Goal: Task Accomplishment & Management: Manage account settings

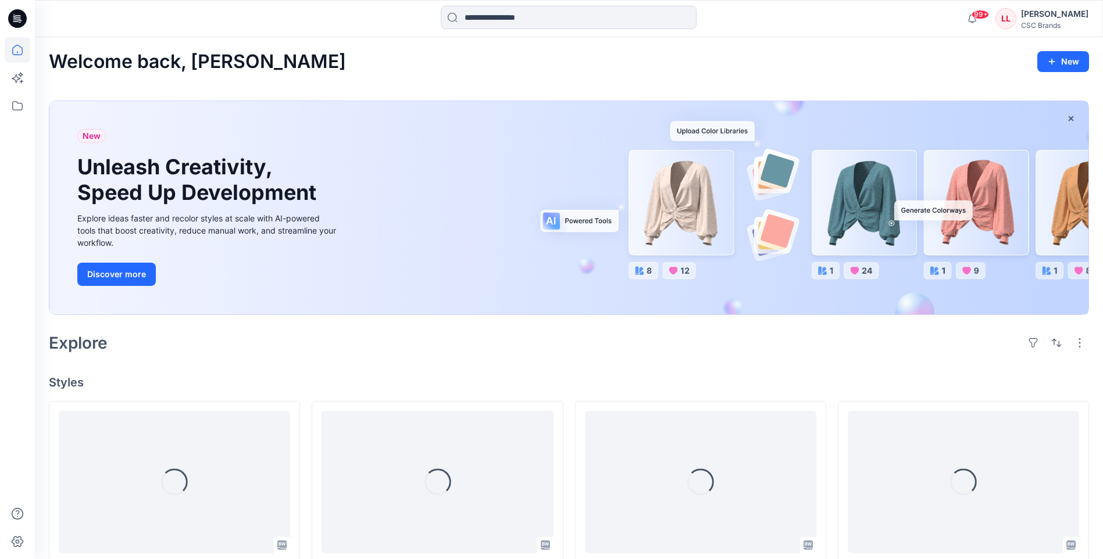
scroll to position [116, 0]
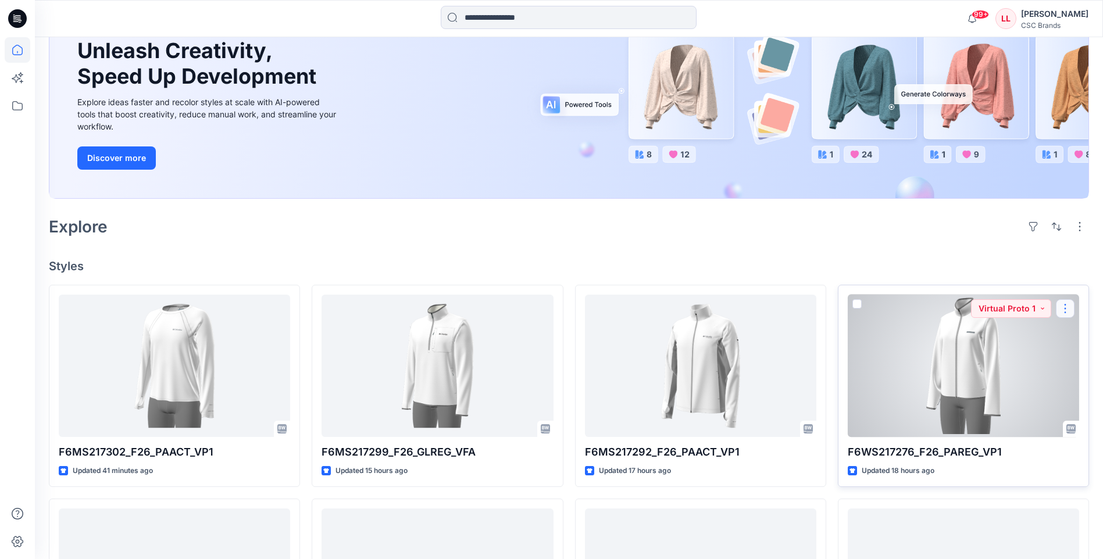
click at [1069, 308] on button "button" at bounding box center [1065, 308] width 19 height 19
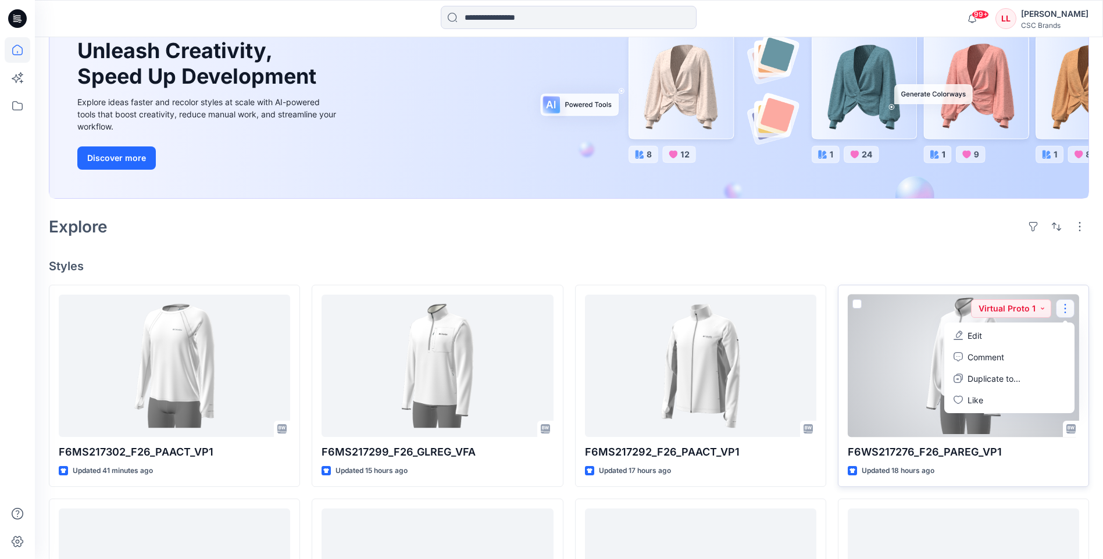
click at [1011, 339] on button "Edit" at bounding box center [1010, 336] width 126 height 22
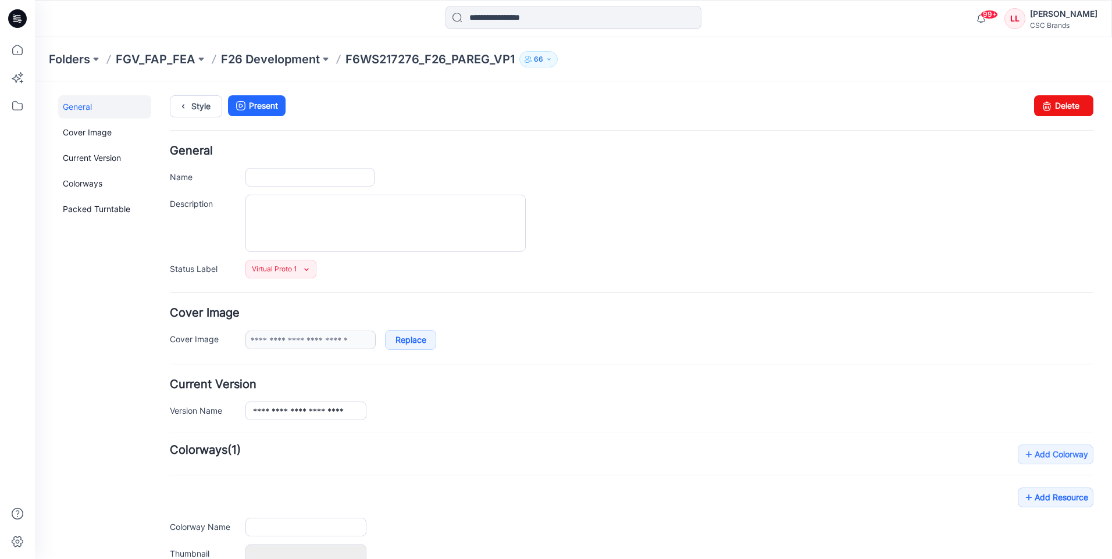
type input "**********"
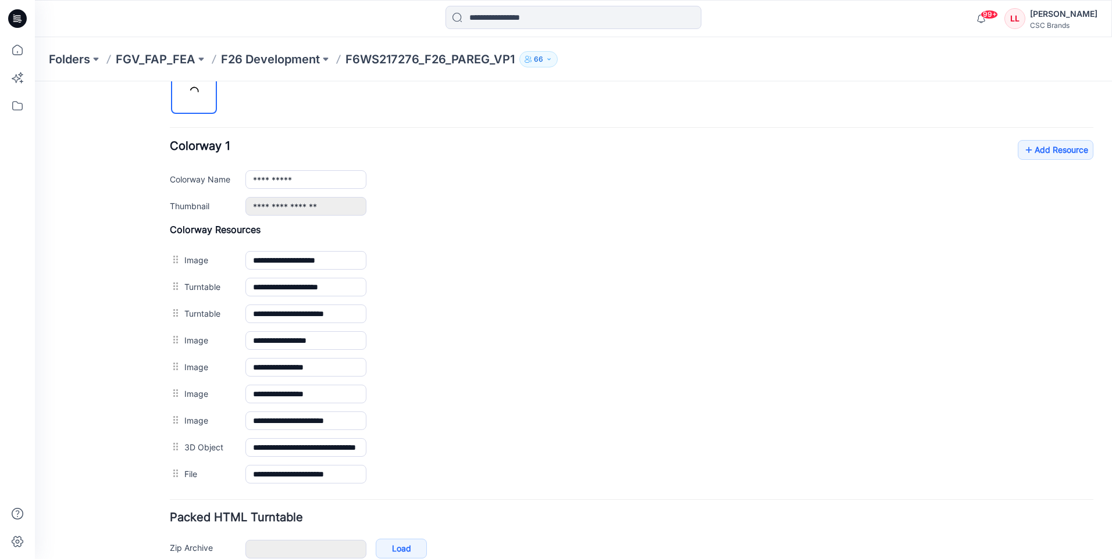
scroll to position [469, 0]
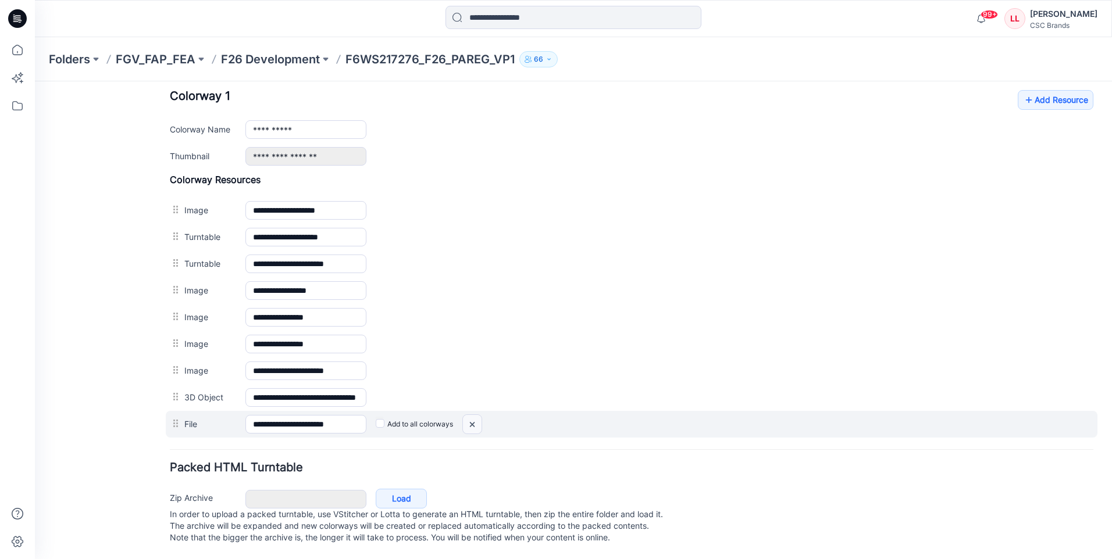
drag, startPoint x: 469, startPoint y: 419, endPoint x: 645, endPoint y: 141, distance: 328.7
click at [35, 81] on img at bounding box center [35, 81] width 0 height 0
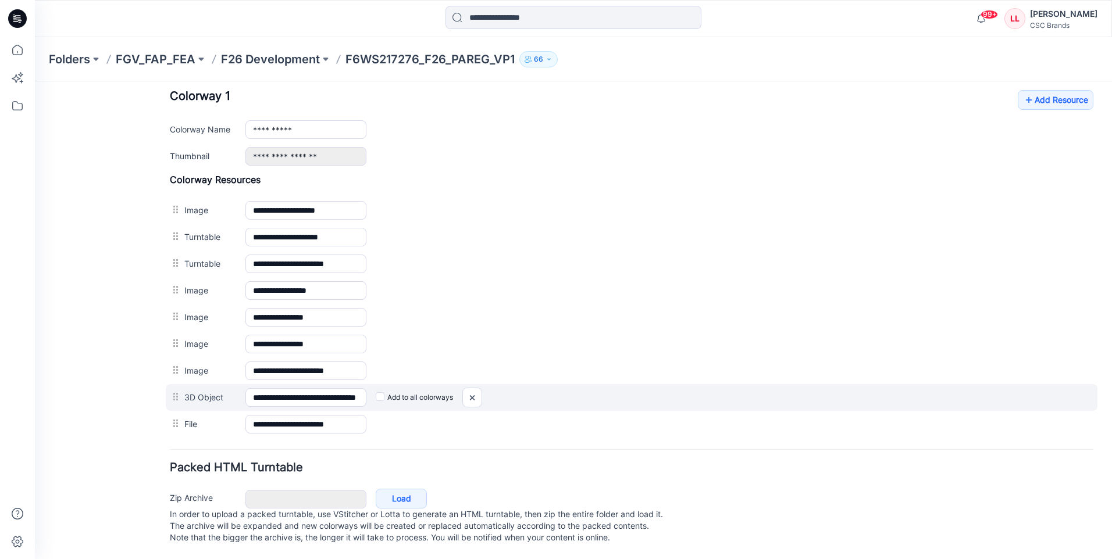
scroll to position [442, 0]
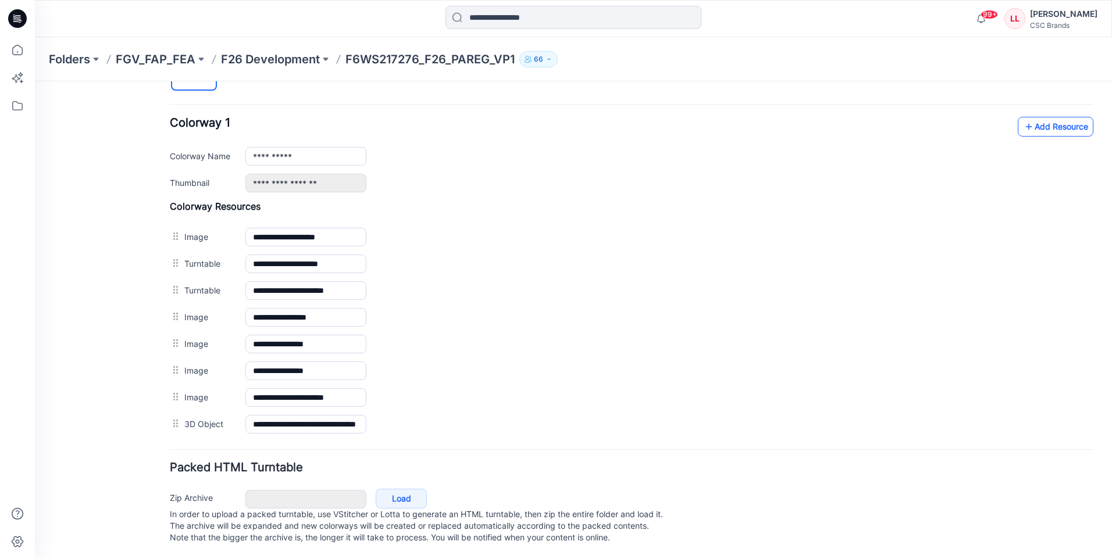
click at [1035, 117] on link "Add Resource" at bounding box center [1055, 127] width 76 height 20
